Goal: Task Accomplishment & Management: Complete application form

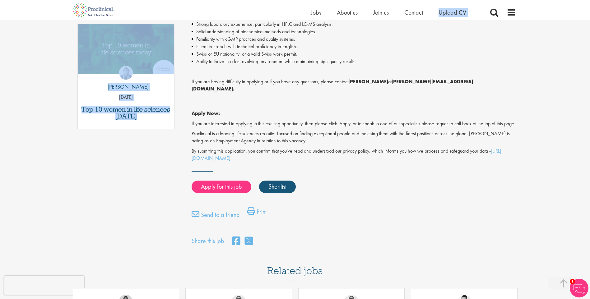
scroll to position [298, 0]
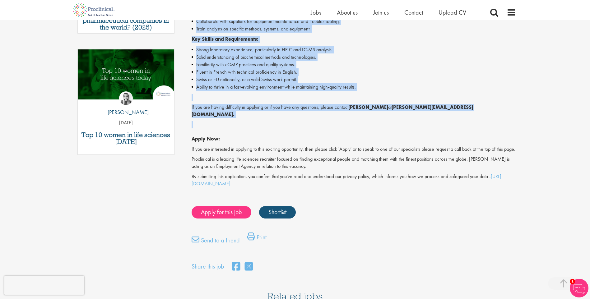
drag, startPoint x: 198, startPoint y: 124, endPoint x: 430, endPoint y: 121, distance: 232.5
click at [430, 121] on div "Proclinical is seeking a Senior Quality Control Analyst to join a dynamic team …" at bounding box center [353, 35] width 324 height 304
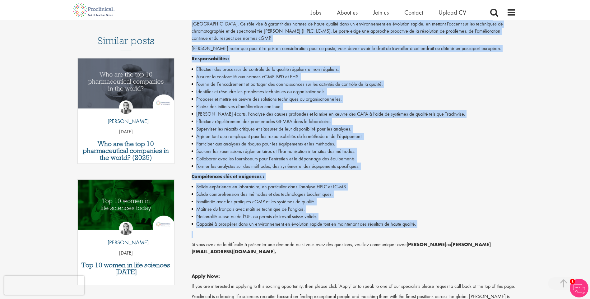
scroll to position [173, 0]
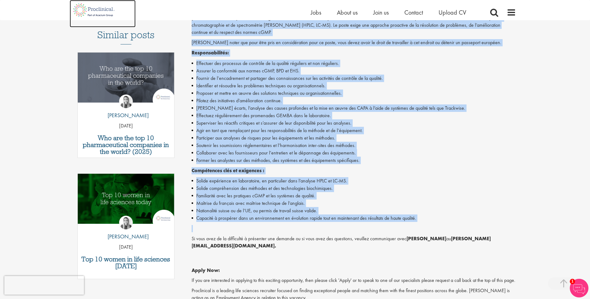
click at [94, 9] on img at bounding box center [94, 10] width 49 height 20
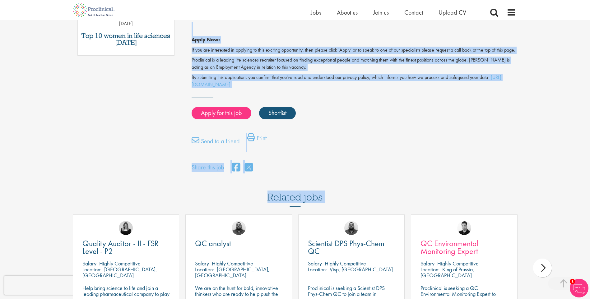
scroll to position [399, 0]
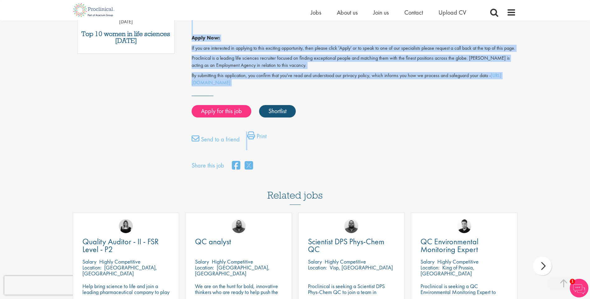
drag, startPoint x: 192, startPoint y: 84, endPoint x: 451, endPoint y: 129, distance: 263.4
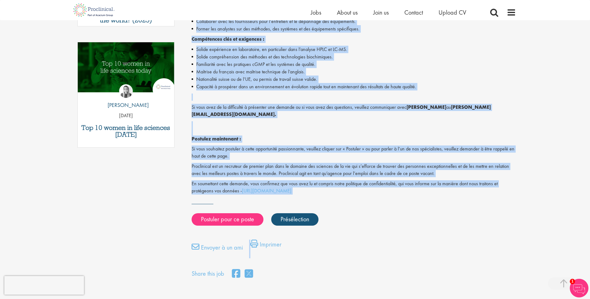
scroll to position [305, 0]
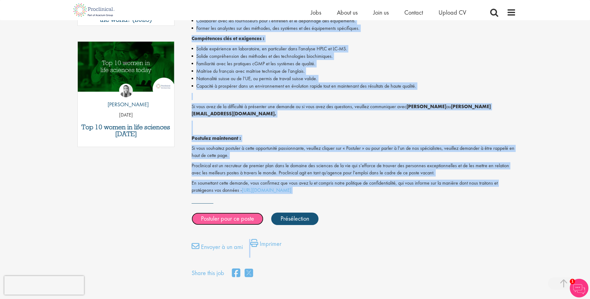
click at [236, 213] on link "Postuler pour ce poste" at bounding box center [227, 219] width 72 height 12
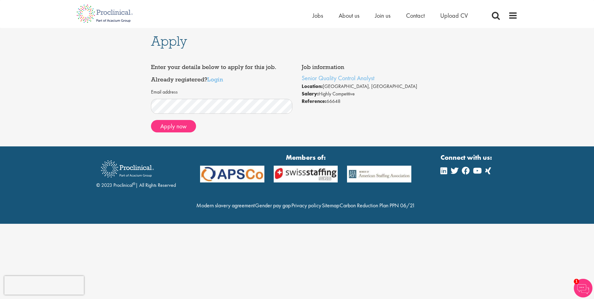
drag, startPoint x: 151, startPoint y: 38, endPoint x: 373, endPoint y: 109, distance: 232.3
click at [373, 109] on div "Apply Job information Senior Quality Control Analyst Location: Neuchâtel, Switz…" at bounding box center [297, 87] width 302 height 118
drag, startPoint x: 373, startPoint y: 109, endPoint x: 331, endPoint y: 93, distance: 44.5
click at [175, 128] on button "Apply now" at bounding box center [173, 126] width 45 height 12
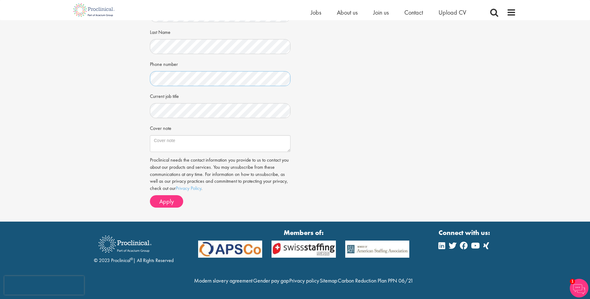
scroll to position [142, 0]
click at [164, 197] on span "Apply" at bounding box center [166, 201] width 15 height 8
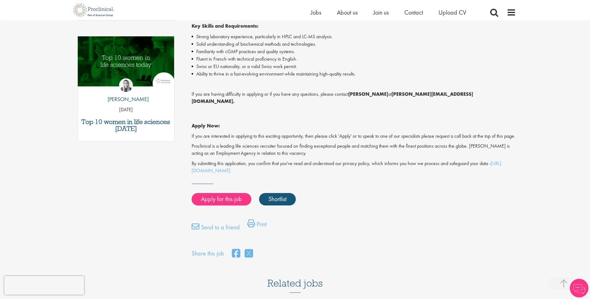
scroll to position [305, 0]
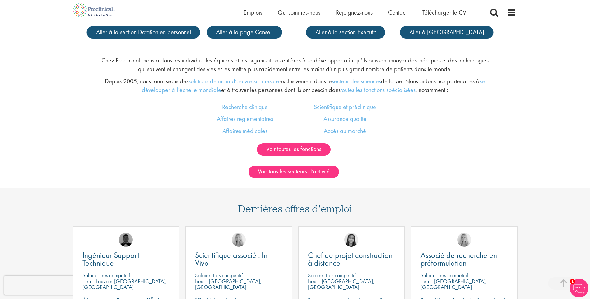
scroll to position [528, 0]
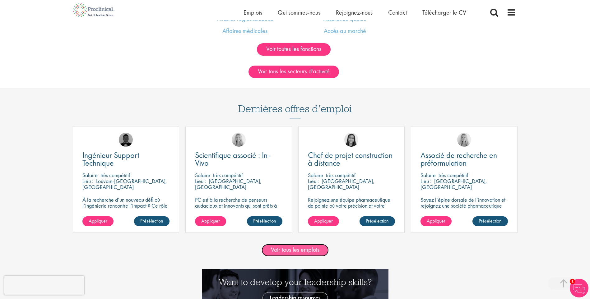
click at [299, 250] on link "Voir tous les emplois" at bounding box center [294, 250] width 67 height 12
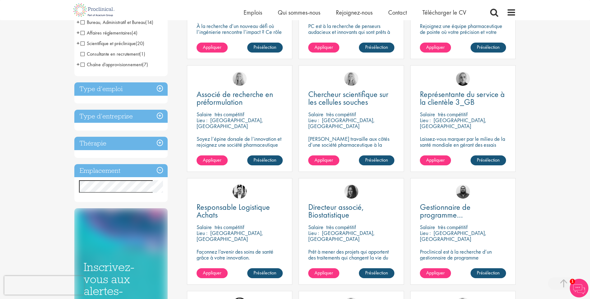
scroll to position [218, 0]
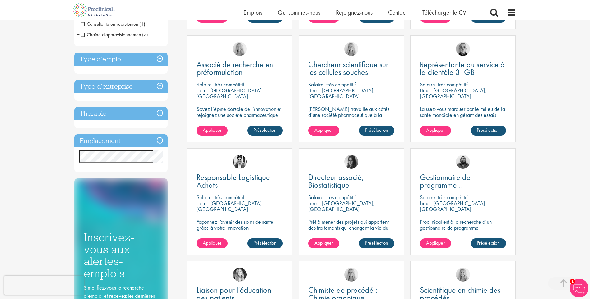
click at [168, 176] on div "Discipline Biométrie (1) - + Statistics (1) Développement des affaires (15) - +…" at bounding box center [126, 95] width 113 height 492
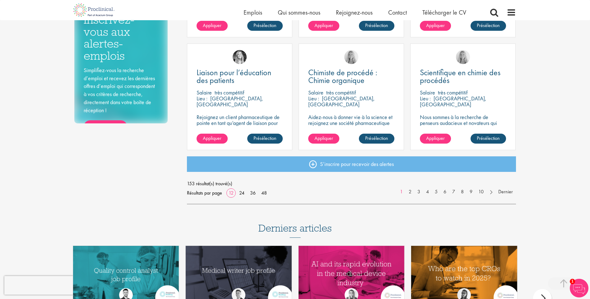
scroll to position [466, 0]
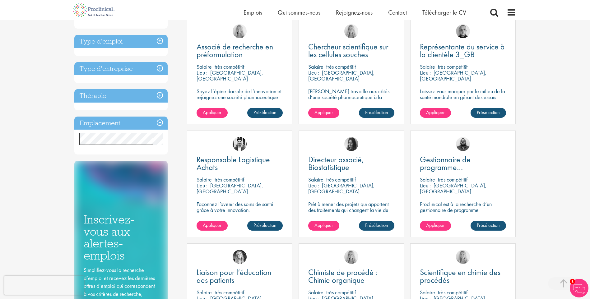
scroll to position [218, 0]
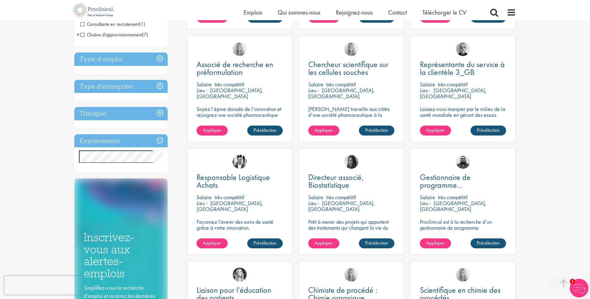
click at [143, 172] on div "Emplacement Specified location Miles" at bounding box center [120, 153] width 93 height 38
click at [254, 12] on span "Emplois" at bounding box center [252, 12] width 19 height 8
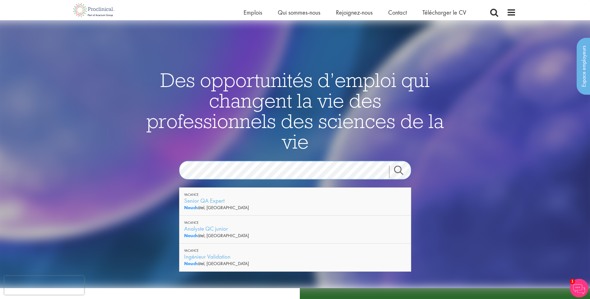
scroll to position [31, 0]
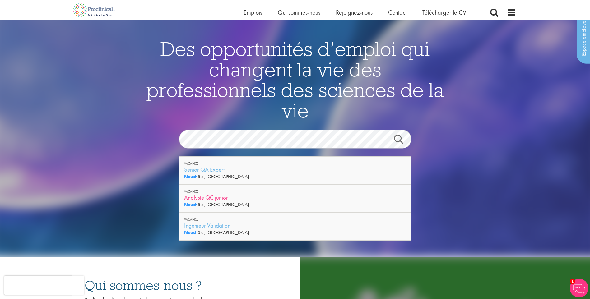
click at [209, 197] on div "Analyste QC junior" at bounding box center [295, 198] width 222 height 8
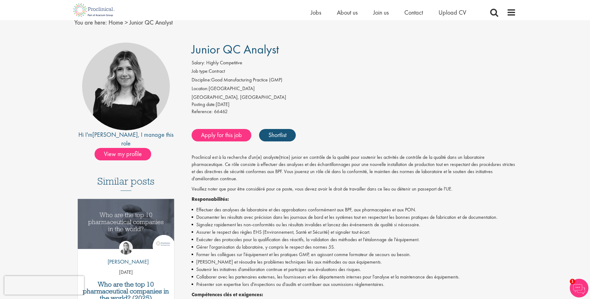
scroll to position [93, 0]
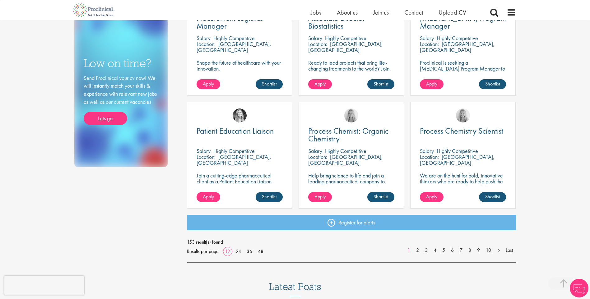
scroll to position [218, 0]
